Goal: Task Accomplishment & Management: Complete application form

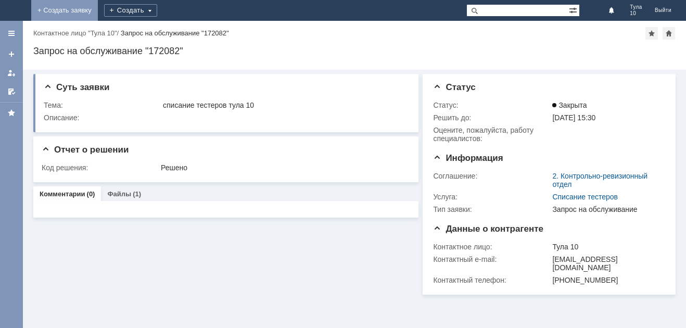
click at [98, 11] on link "+ Создать заявку" at bounding box center [64, 10] width 67 height 21
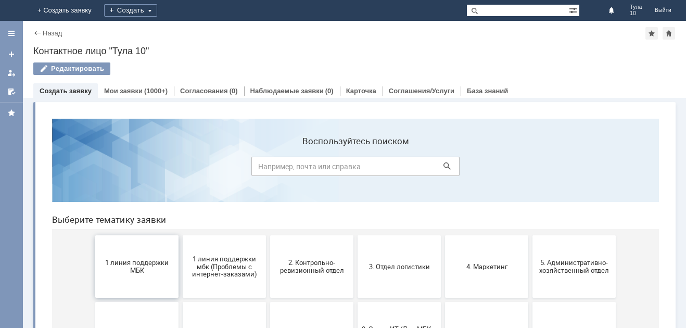
click at [120, 244] on button "1 линия поддержки МБК" at bounding box center [136, 266] width 83 height 62
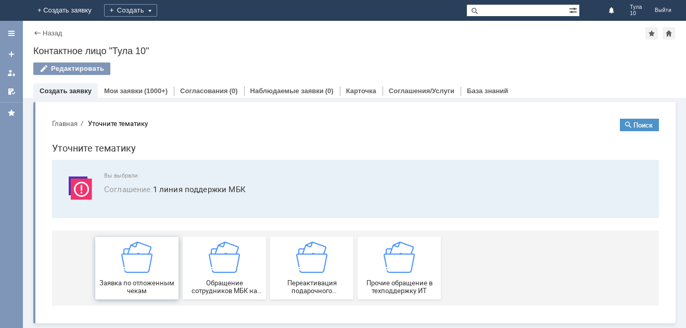
click at [137, 248] on img at bounding box center [136, 256] width 31 height 31
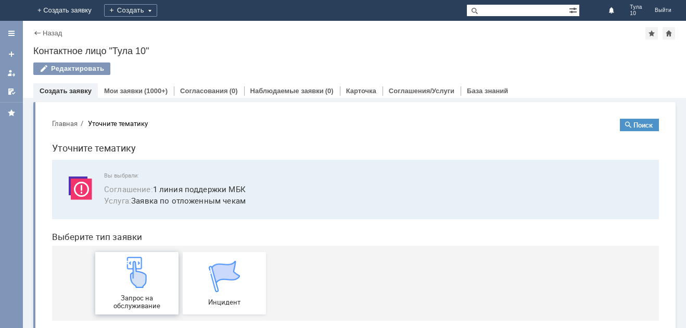
click at [138, 264] on img at bounding box center [136, 272] width 31 height 31
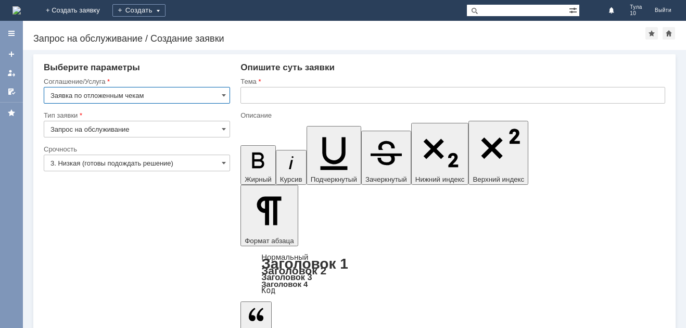
click at [318, 94] on input "text" at bounding box center [452, 95] width 425 height 17
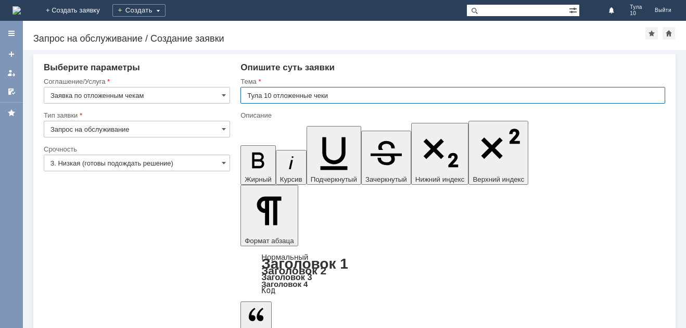
type input "Тула 10 отложенные чеки"
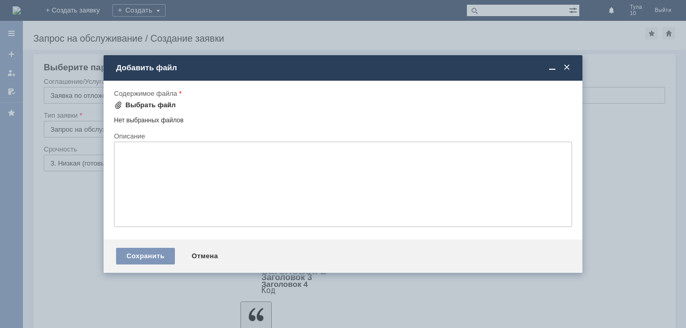
click at [145, 106] on div "Выбрать файл" at bounding box center [150, 105] width 50 height 8
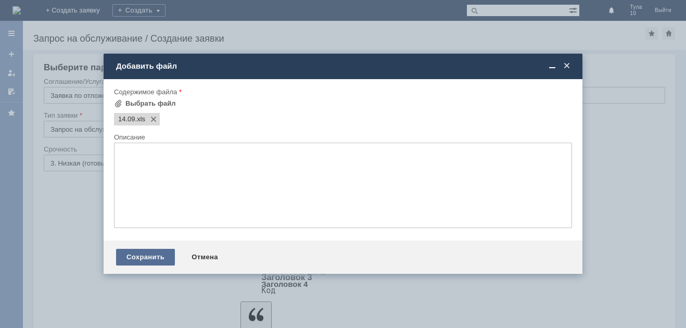
click at [146, 258] on div "Сохранить" at bounding box center [145, 257] width 59 height 17
